Goal: Navigation & Orientation: Find specific page/section

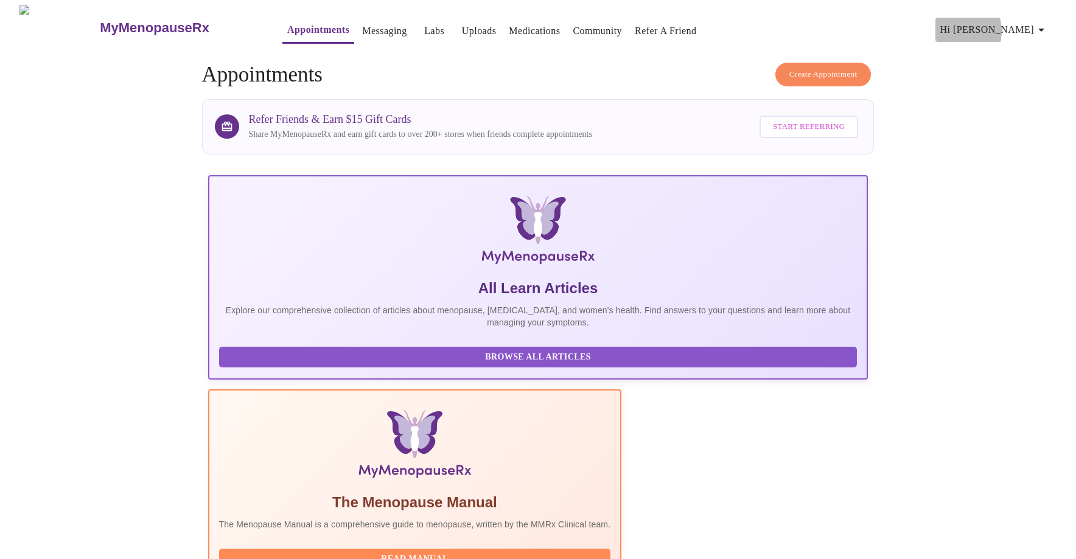
click at [1014, 26] on span "Hi [PERSON_NAME]" at bounding box center [995, 29] width 108 height 17
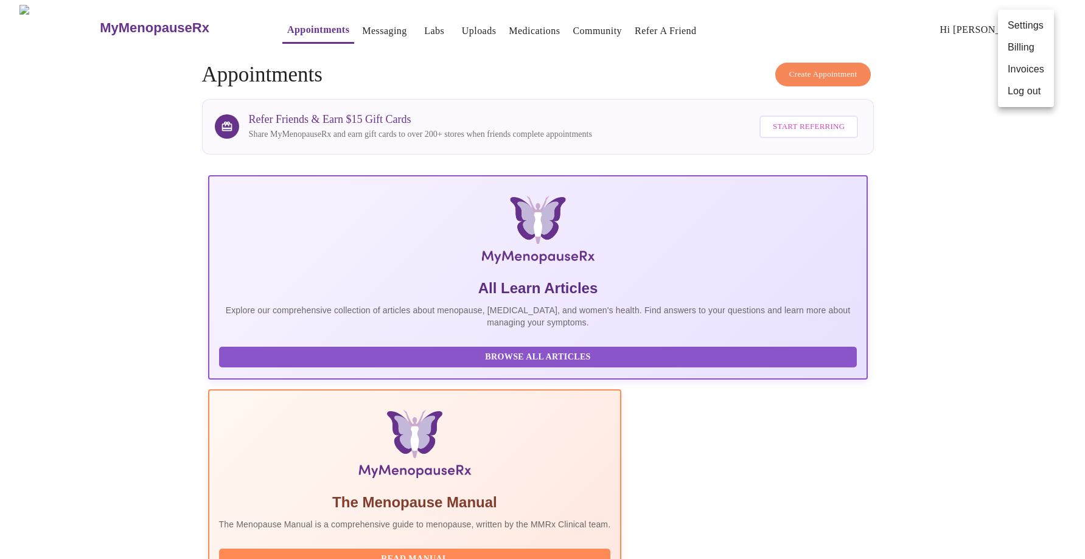
click at [71, 21] on div at bounding box center [542, 279] width 1085 height 559
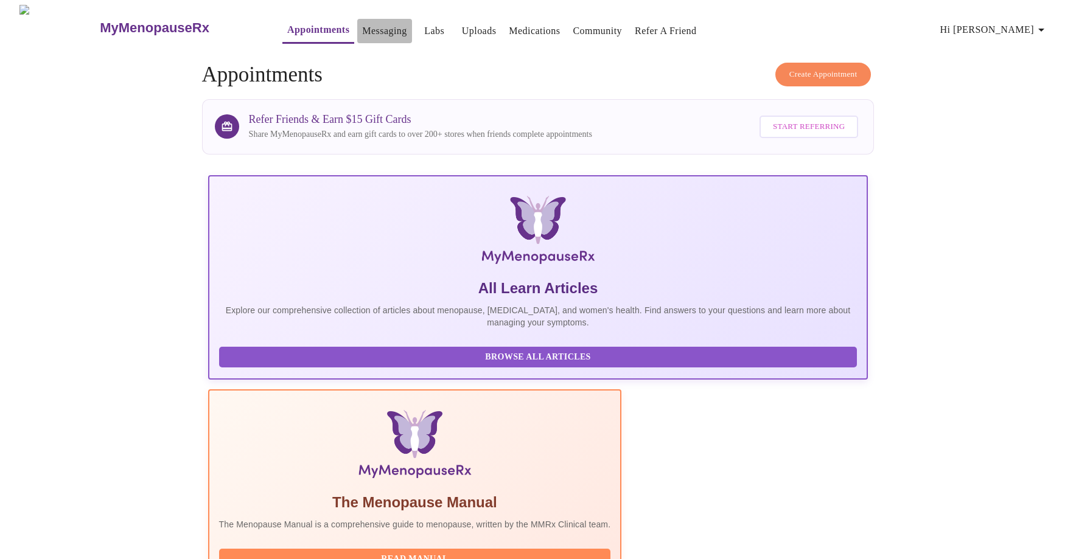
click at [362, 28] on link "Messaging" at bounding box center [384, 31] width 44 height 17
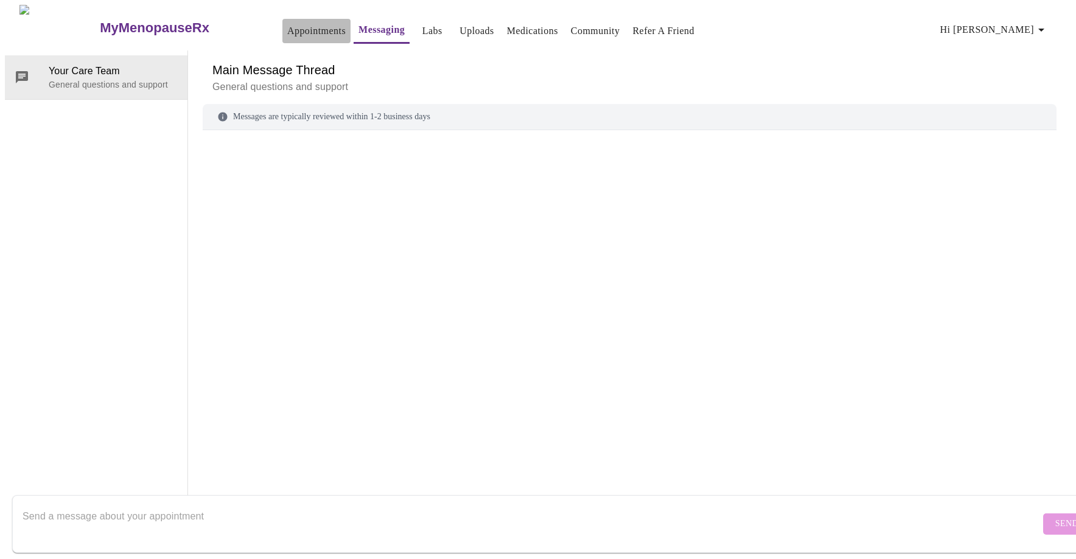
click at [289, 29] on link "Appointments" at bounding box center [316, 31] width 58 height 17
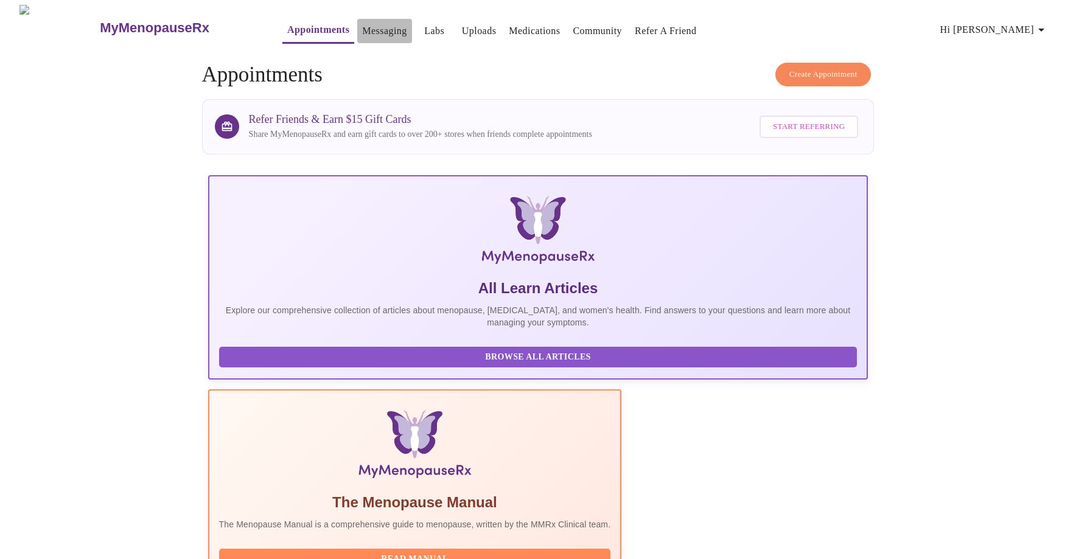
click at [362, 29] on link "Messaging" at bounding box center [384, 31] width 44 height 17
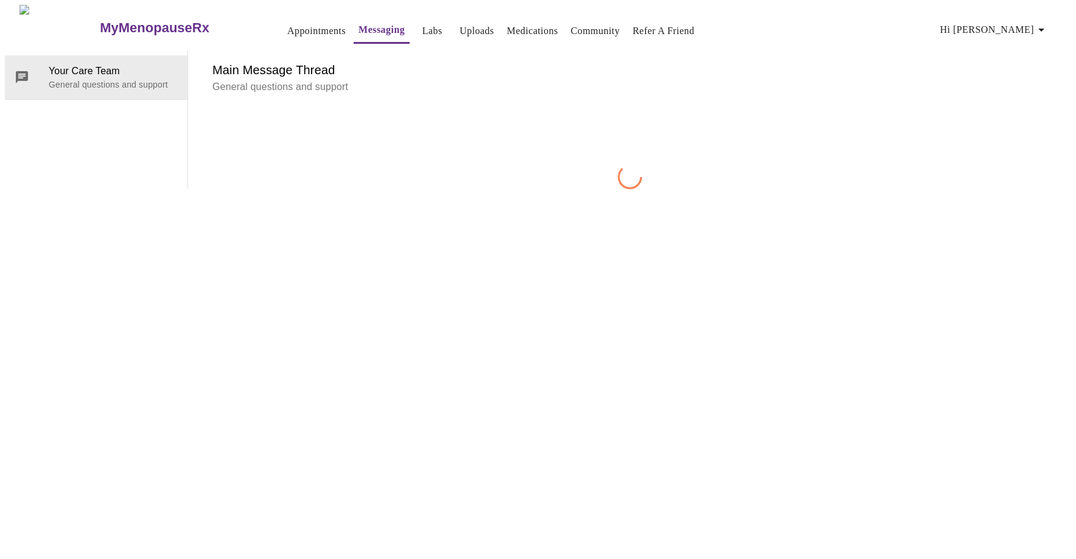
scroll to position [46, 0]
